Goal: Information Seeking & Learning: Learn about a topic

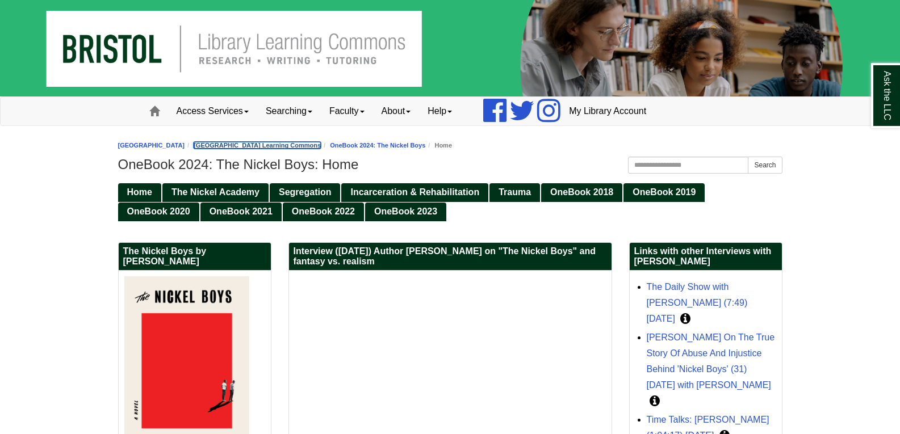
click at [321, 145] on link "[GEOGRAPHIC_DATA] Learning Commons" at bounding box center [257, 145] width 127 height 7
click at [420, 207] on span "OneBook 2023" at bounding box center [405, 212] width 63 height 10
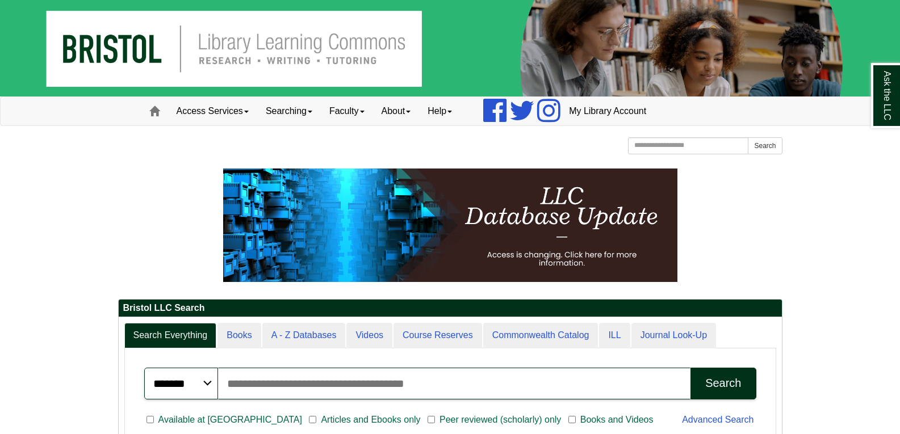
scroll to position [380, 0]
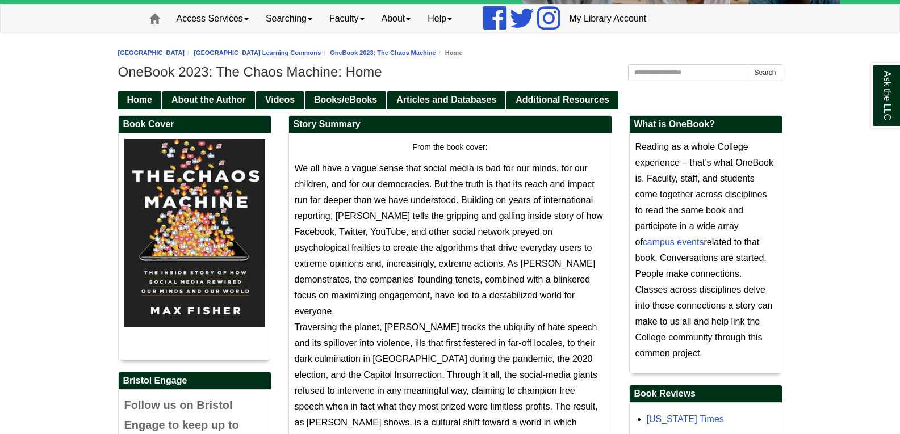
scroll to position [94, 0]
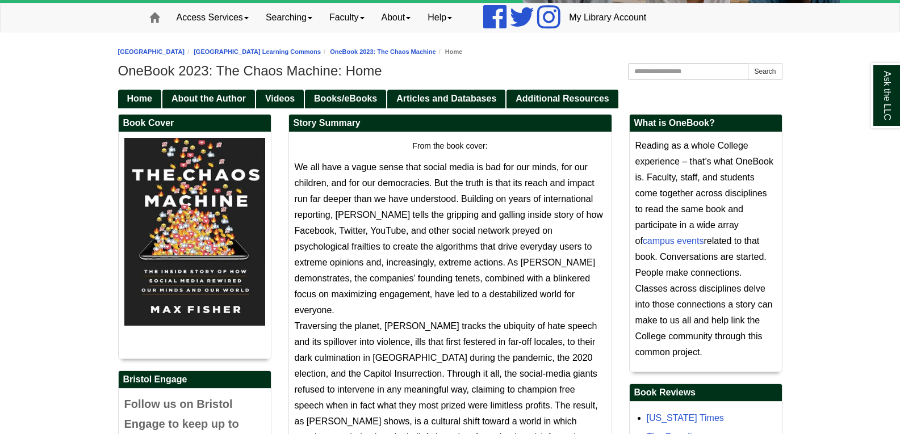
drag, startPoint x: 648, startPoint y: 178, endPoint x: 747, endPoint y: 348, distance: 196.5
click at [747, 348] on p "Reading as a whole College experience – that’s what OneBook is. Faculty, staff,…" at bounding box center [705, 249] width 141 height 223
copy p "Faculty, staff, and students come together across disciplines to read the same …"
